Goal: Check status

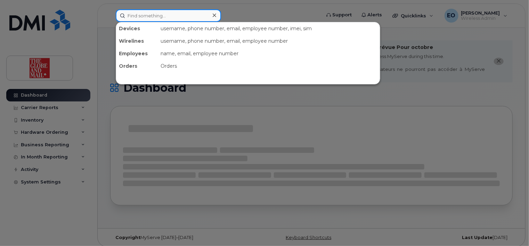
click at [152, 14] on input at bounding box center [168, 15] width 105 height 13
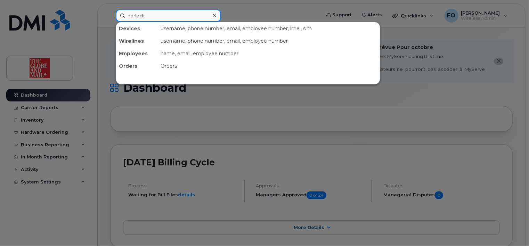
type input "horlock"
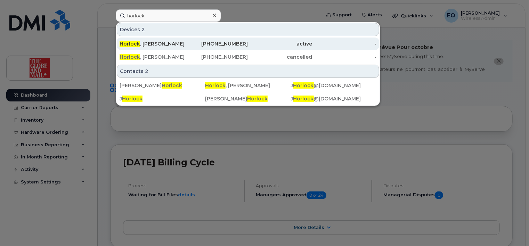
click at [160, 46] on div "Horlock , James" at bounding box center [152, 43] width 64 height 7
